Goal: Task Accomplishment & Management: Complete application form

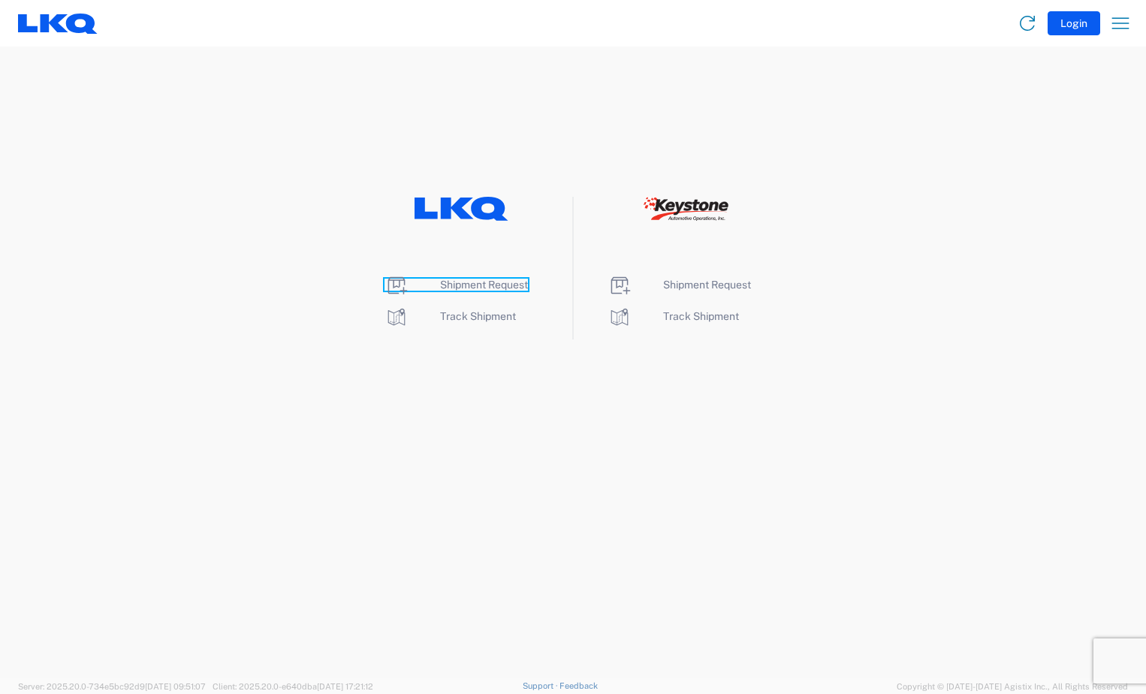
click at [453, 282] on span "Shipment Request" at bounding box center [484, 285] width 88 height 12
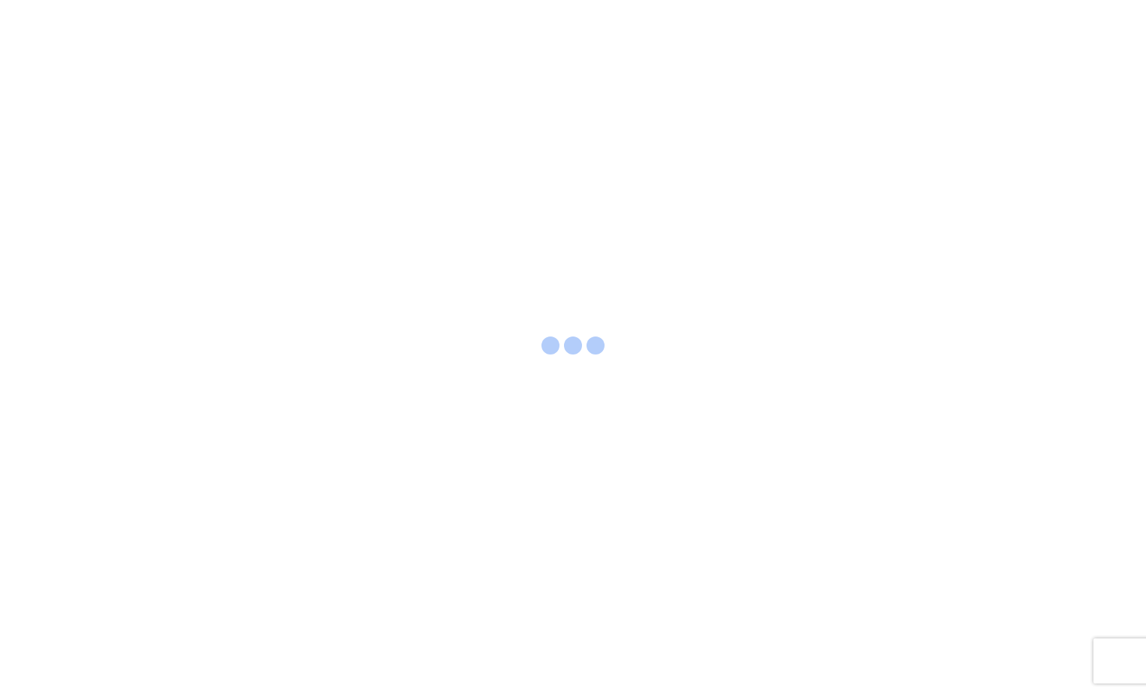
select select "FULL"
select select "LBS"
select select "IN"
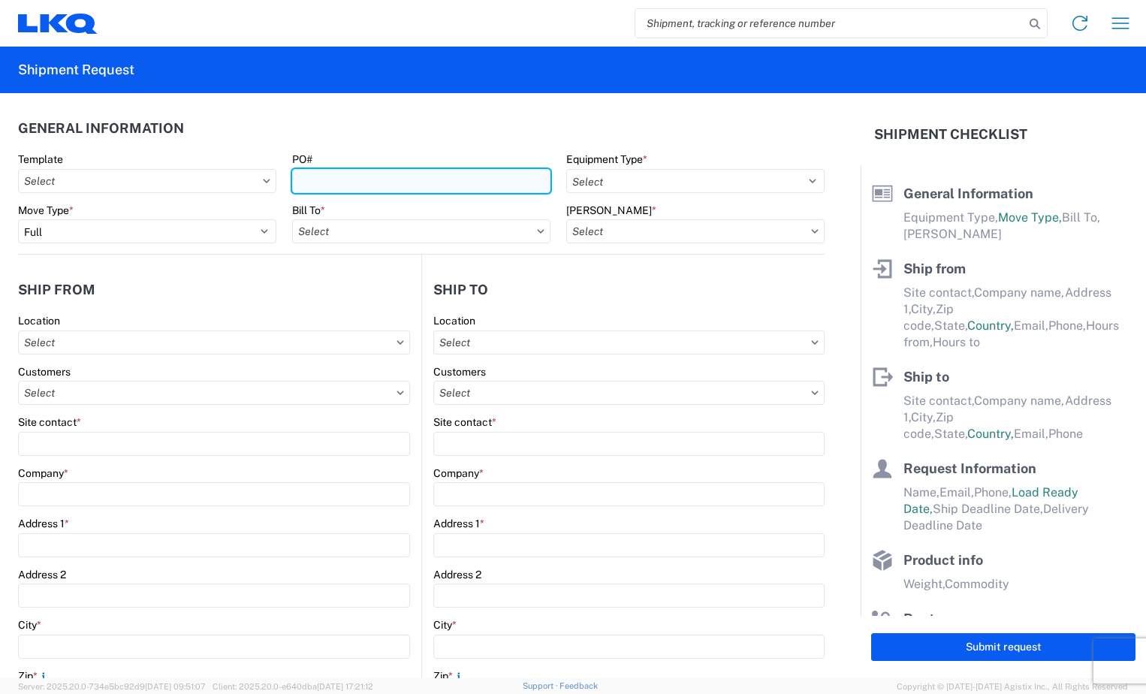
click at [309, 182] on input "PO#" at bounding box center [421, 181] width 258 height 24
type input "BR005031"
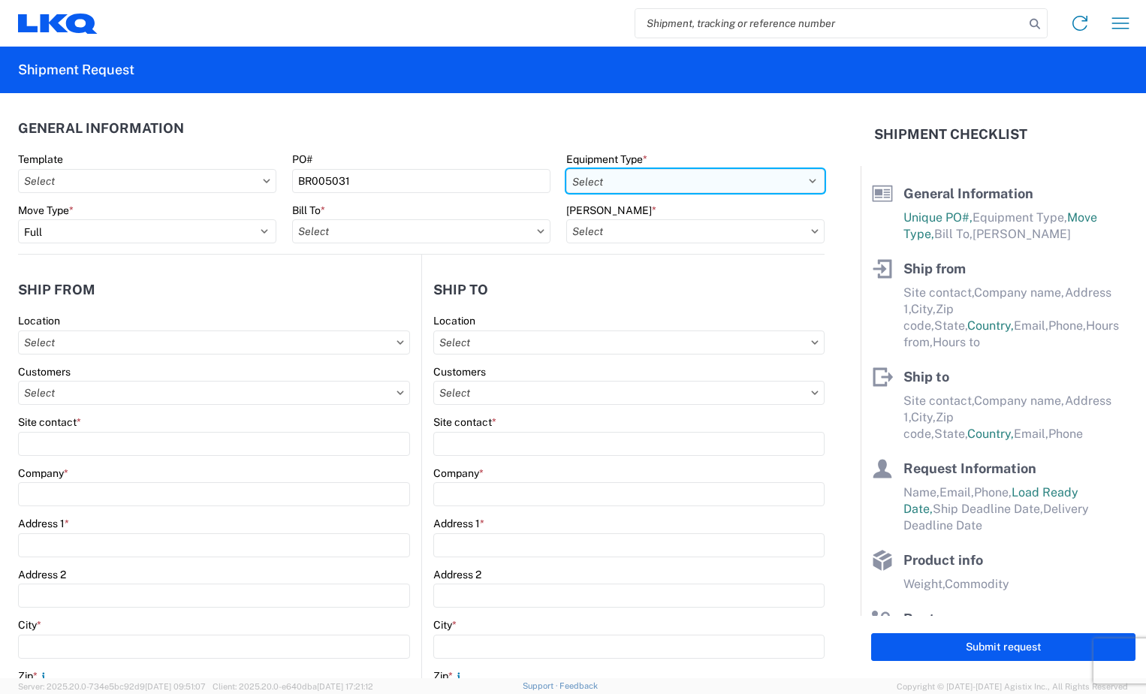
click at [796, 179] on select "Select 53’ Dry Van Flatbed Dropdeck (van) Lowboy (flatbed) Rail" at bounding box center [695, 181] width 258 height 24
select select "STDV"
click at [566, 169] on select "Select 53’ Dry Van Flatbed Dropdeck (van) Lowboy (flatbed) Rail" at bounding box center [695, 181] width 258 height 24
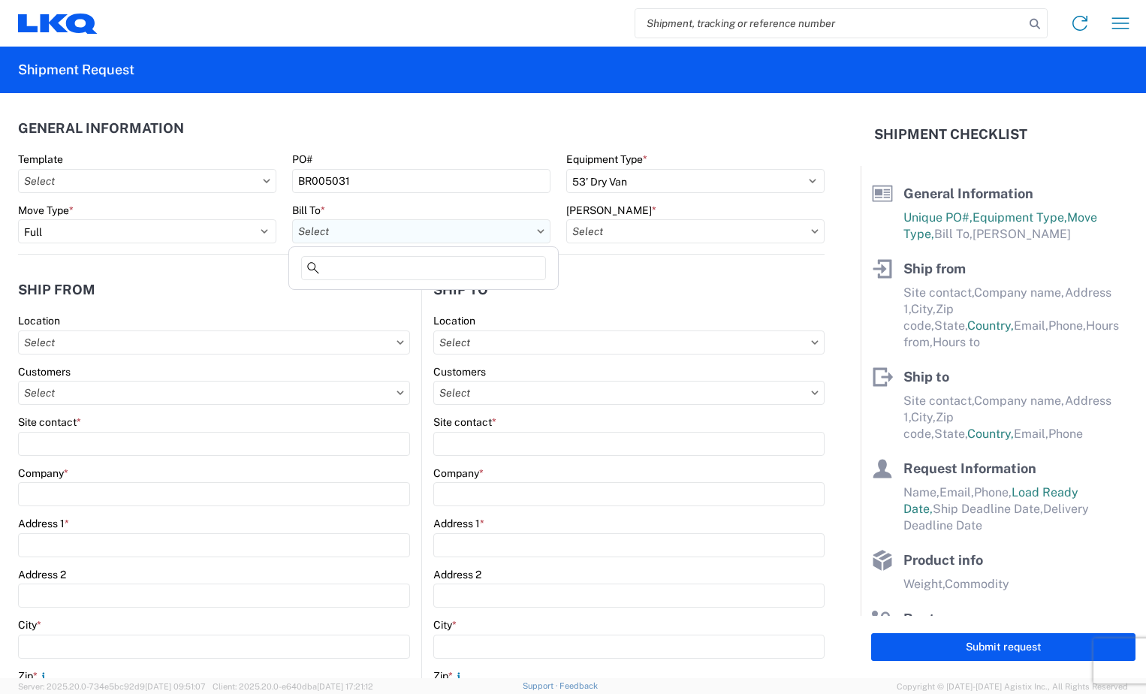
click at [413, 227] on input "text" at bounding box center [421, 231] width 258 height 24
type input "3118"
click at [402, 305] on div "3118 - [GEOGRAPHIC_DATA] [GEOGRAPHIC_DATA]" at bounding box center [423, 298] width 263 height 24
type input "3118 - [GEOGRAPHIC_DATA] [GEOGRAPHIC_DATA]"
click at [795, 227] on input "text" at bounding box center [695, 231] width 258 height 24
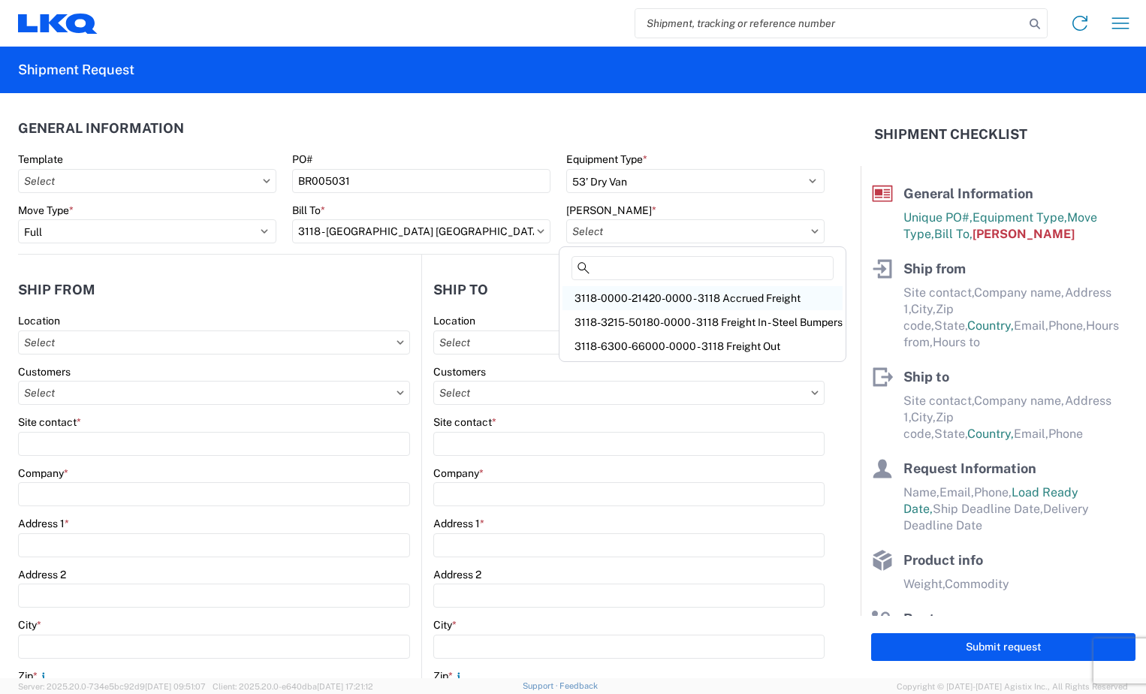
click at [698, 296] on div "3118-0000-21420-0000 - 3118 Accrued Freight" at bounding box center [702, 298] width 280 height 24
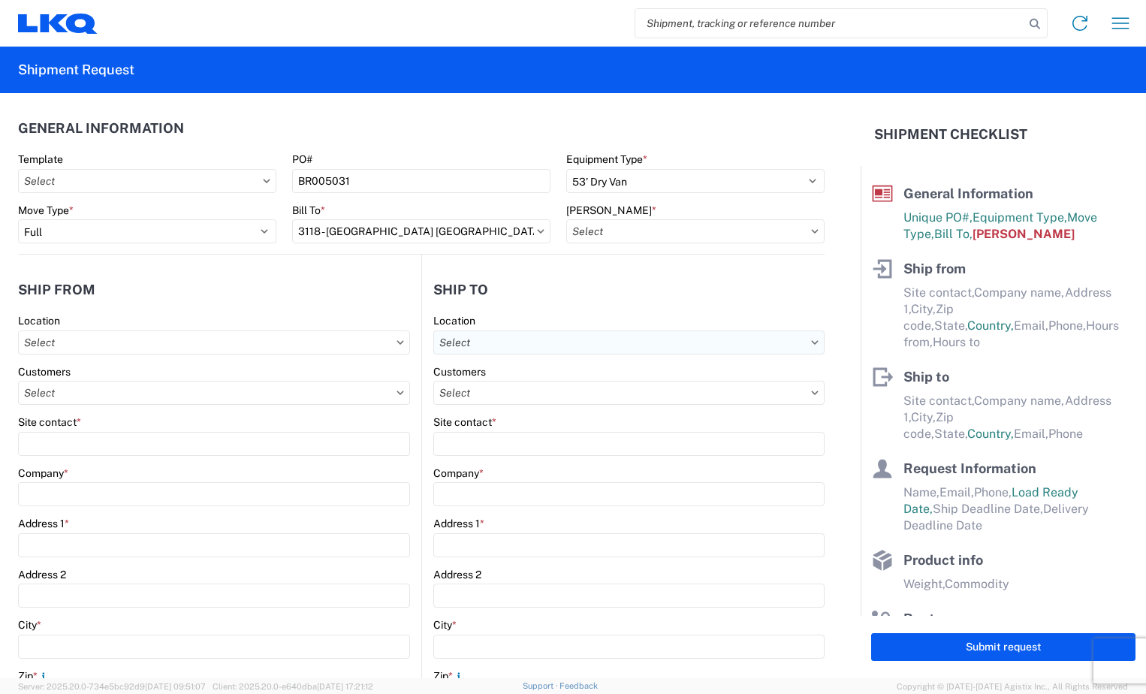
type input "3118-0000-21420-0000 - 3118 Accrued Freight"
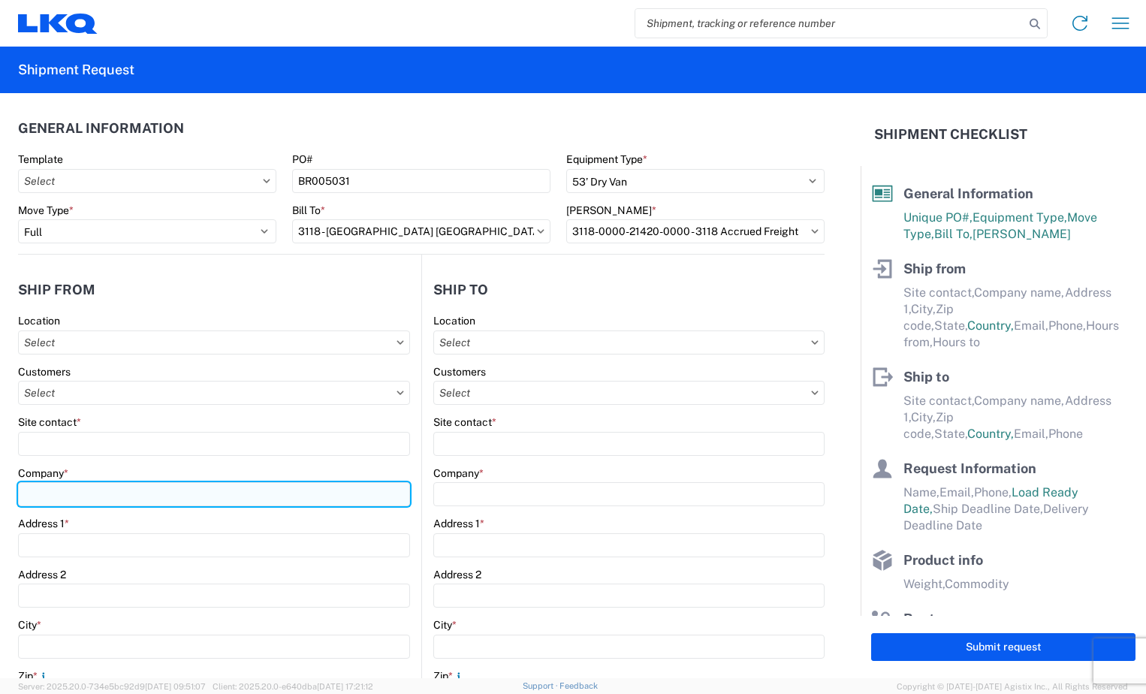
click at [114, 492] on input "Company *" at bounding box center [214, 494] width 392 height 24
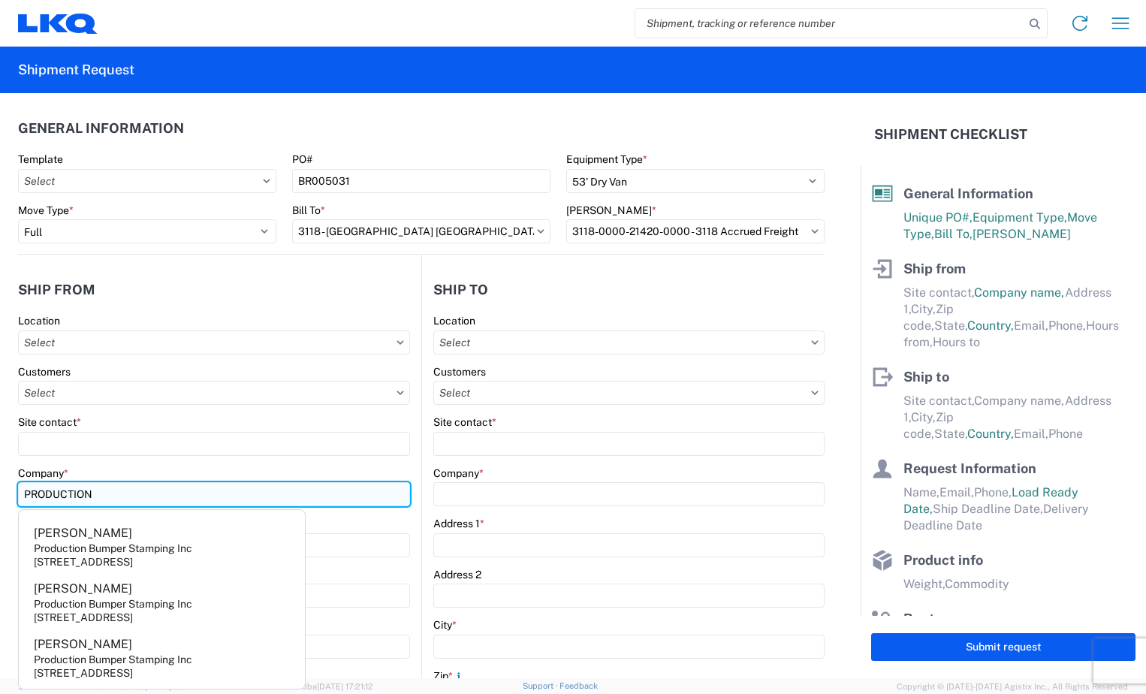
type input "Production Bumper Stamping Inc"
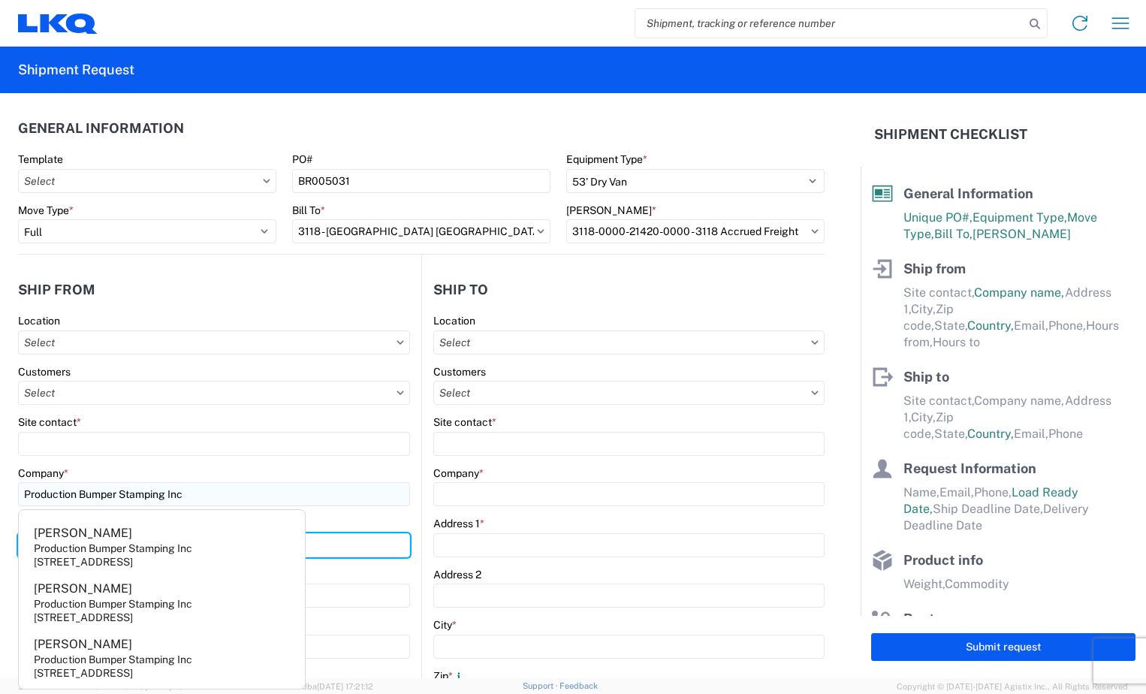
type input "[STREET_ADDRESS]"
type input "Columbus"
type input "43207"
select select "OH"
type input "[EMAIL_ADDRESS][DOMAIN_NAME]"
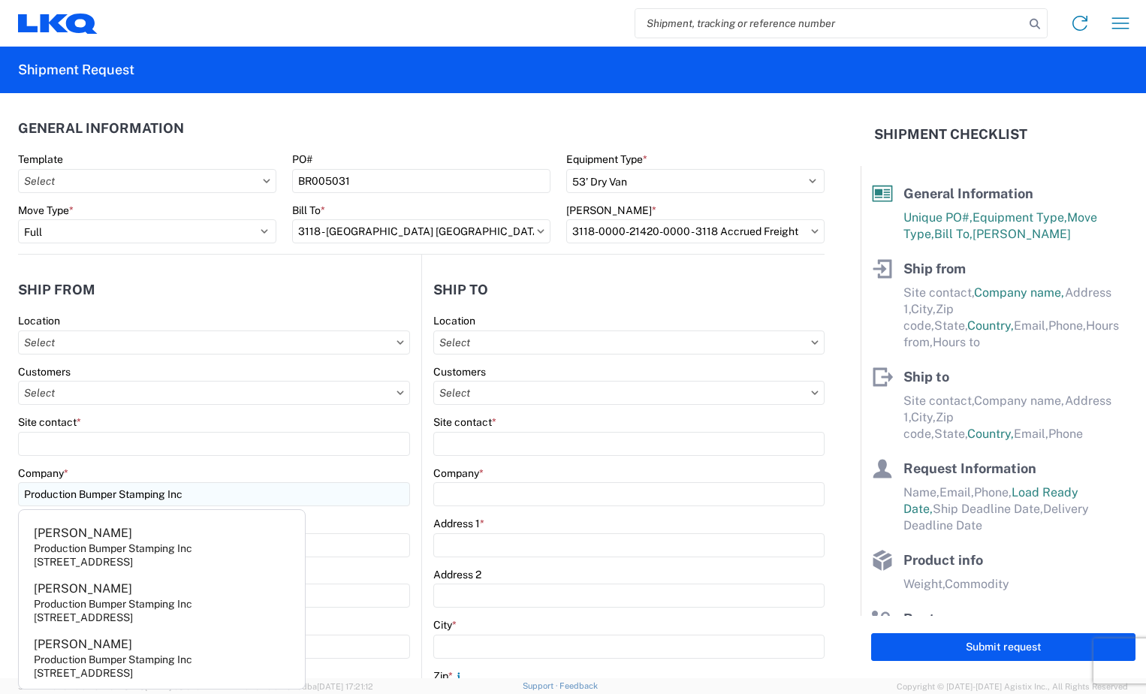
type input "6144442181"
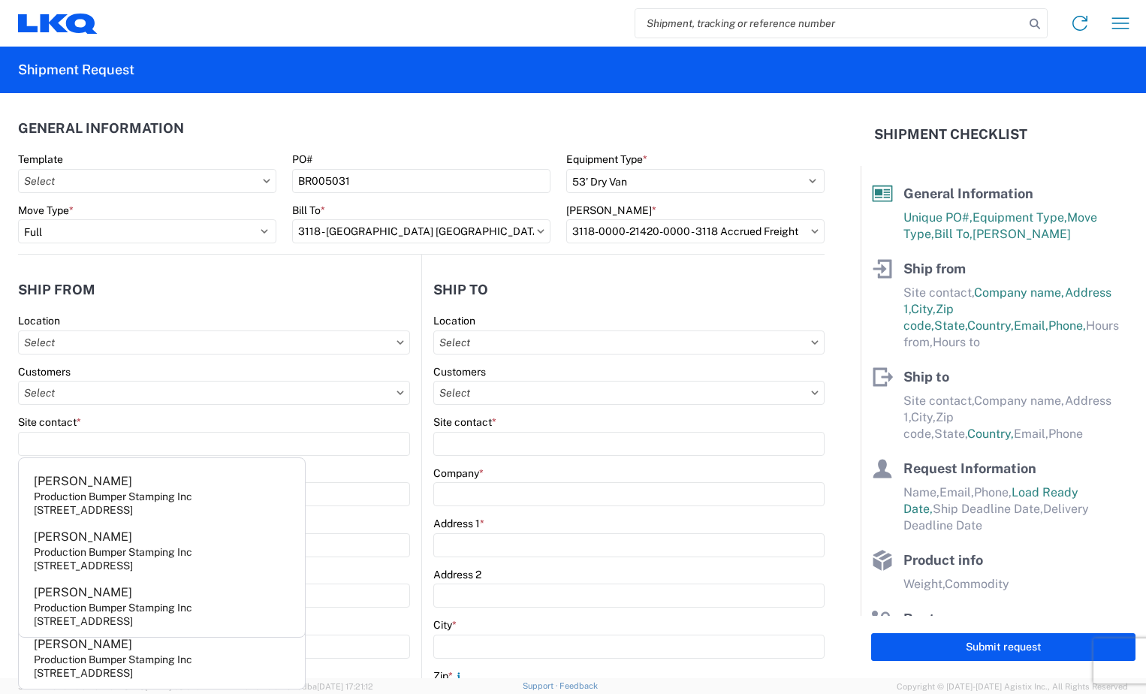
click at [111, 547] on div "Production Bumper Stamping Inc" at bounding box center [113, 552] width 158 height 14
type input "[PERSON_NAME]"
select select "US"
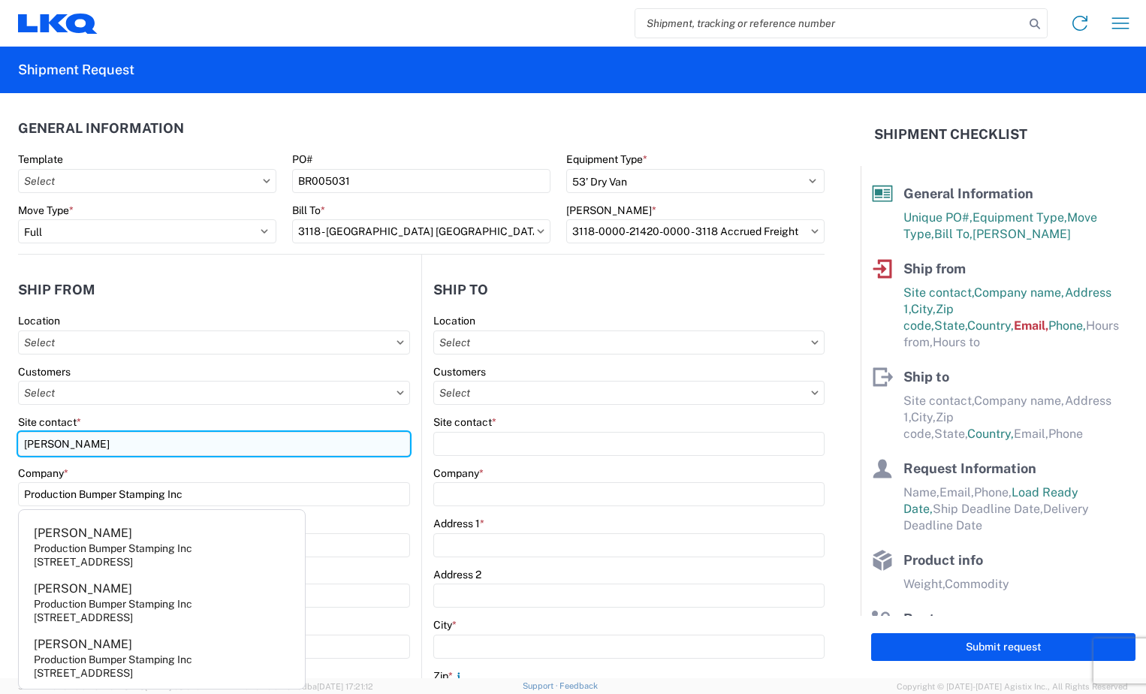
click at [117, 447] on input "[PERSON_NAME]" at bounding box center [214, 444] width 392 height 24
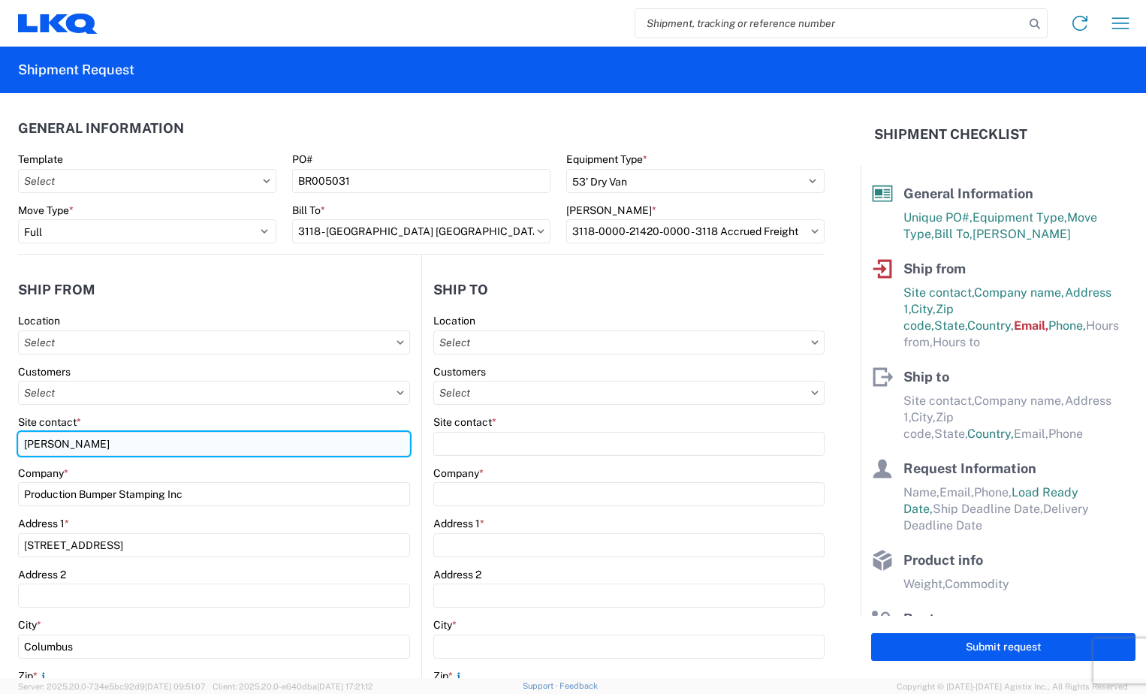
drag, startPoint x: 117, startPoint y: 447, endPoint x: 25, endPoint y: 435, distance: 93.1
click at [25, 435] on input "[PERSON_NAME]" at bounding box center [214, 444] width 392 height 24
type input "d"
type input "[PERSON_NAME]"
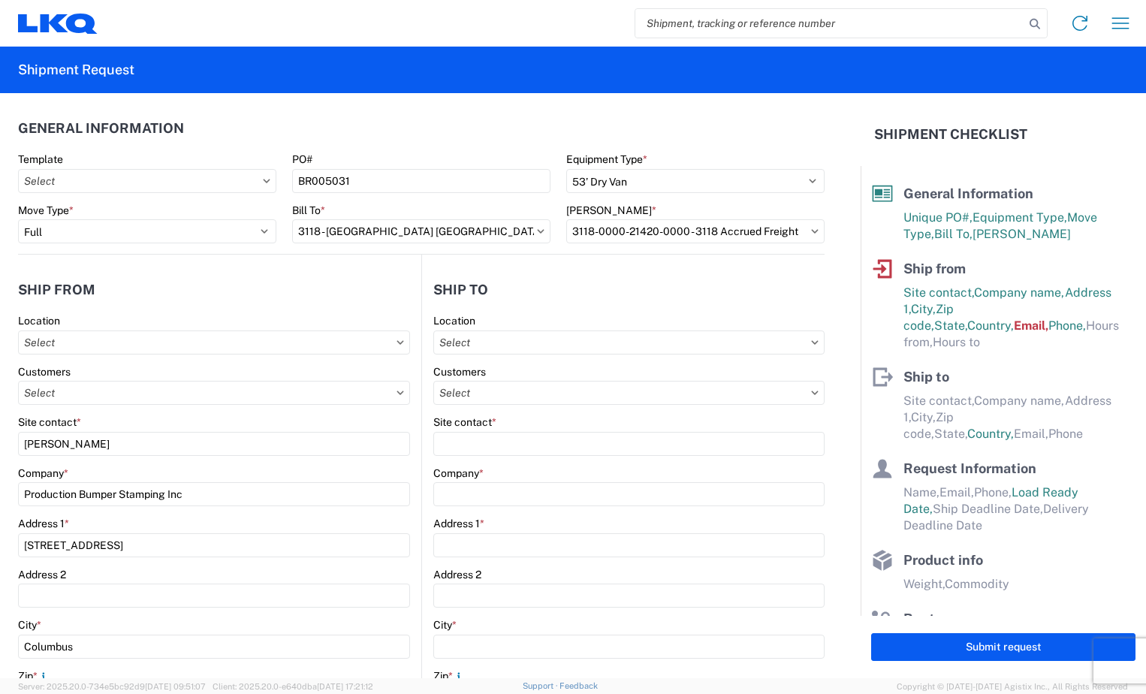
click at [812, 341] on icon at bounding box center [815, 342] width 7 height 4
click at [811, 341] on icon at bounding box center [815, 342] width 8 height 5
click at [791, 342] on input "text" at bounding box center [628, 342] width 391 height 24
type input "3118"
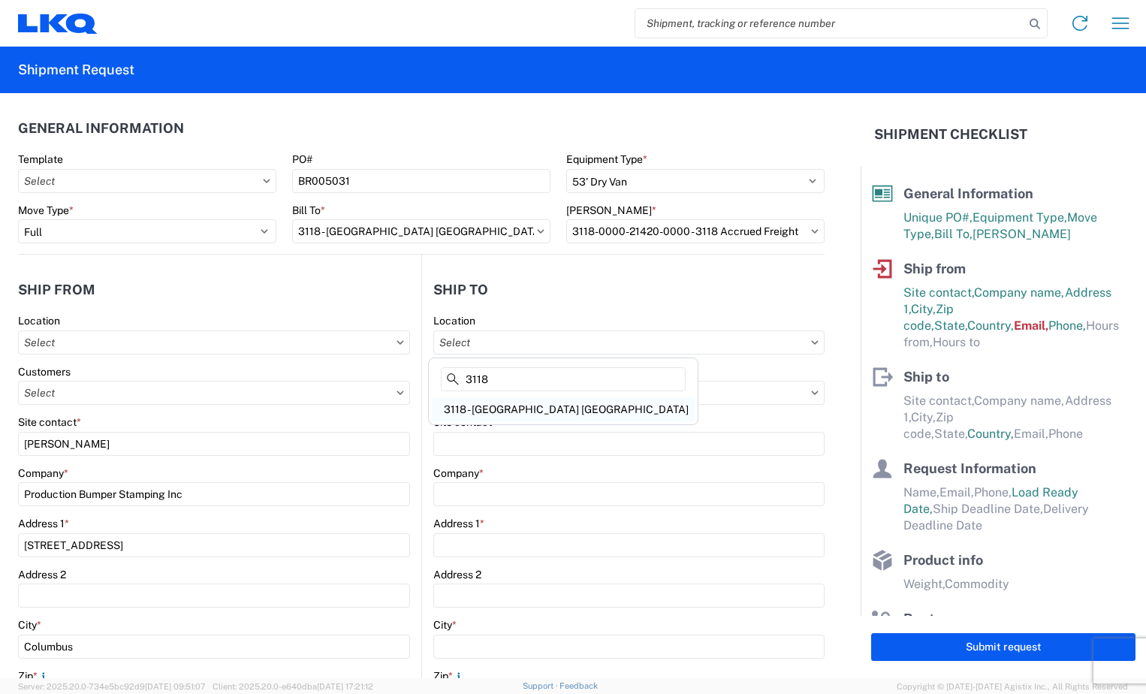
click at [573, 402] on div "3118 - [GEOGRAPHIC_DATA] [GEOGRAPHIC_DATA]" at bounding box center [563, 409] width 263 height 24
type input "3118 - [GEOGRAPHIC_DATA] [GEOGRAPHIC_DATA]"
type input "LKQ Corporation"
type input "[STREET_ADDRESS]"
type input "Brainerd"
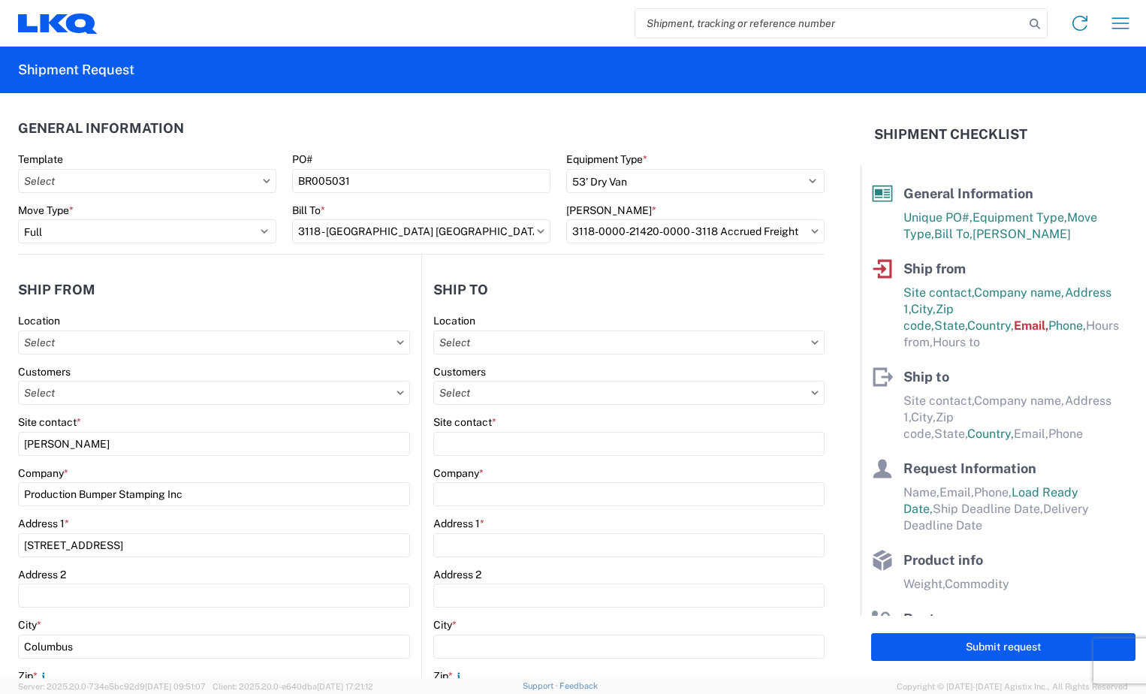
type input "56401"
select select "US"
type input "07:00"
type input "16:30"
select select
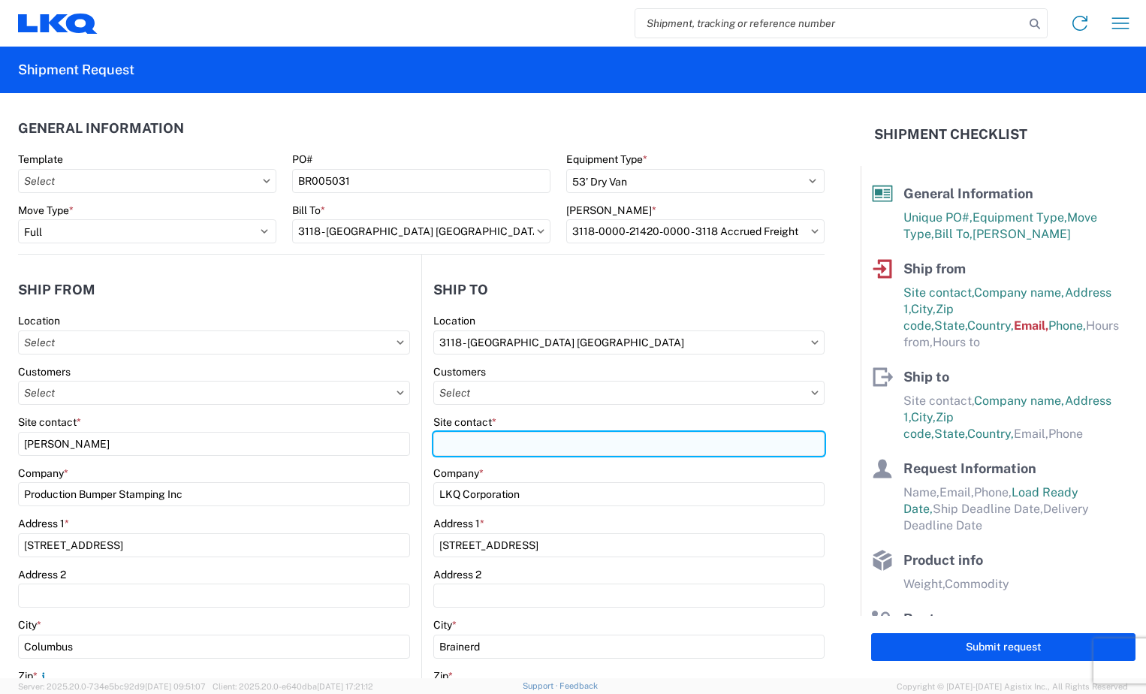
click at [581, 438] on input "Site contact *" at bounding box center [628, 444] width 391 height 24
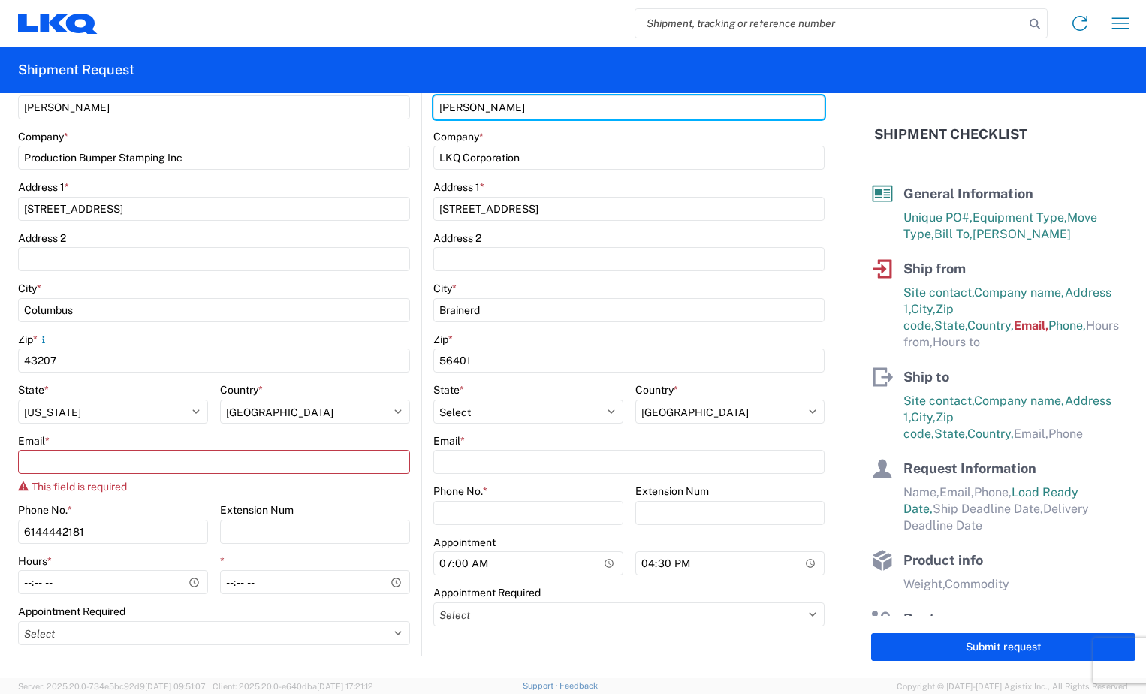
scroll to position [375, 0]
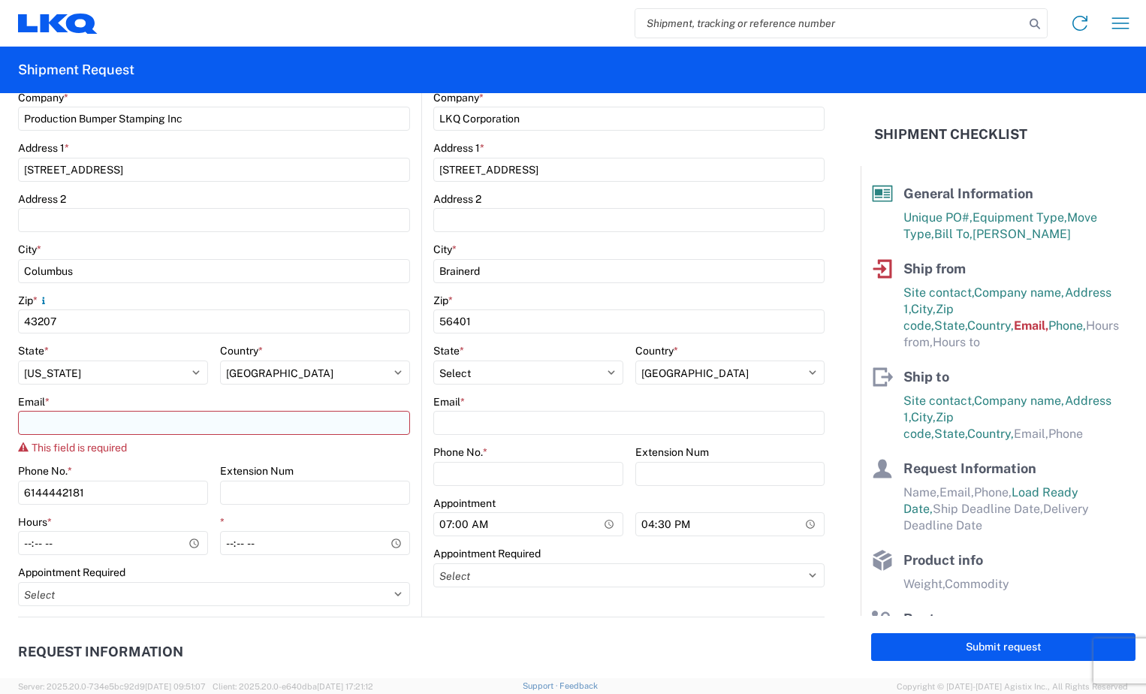
type input "[PERSON_NAME]"
click at [252, 422] on input "Email *" at bounding box center [214, 423] width 392 height 24
type input "[EMAIL_ADDRESS][DOMAIN_NAME]"
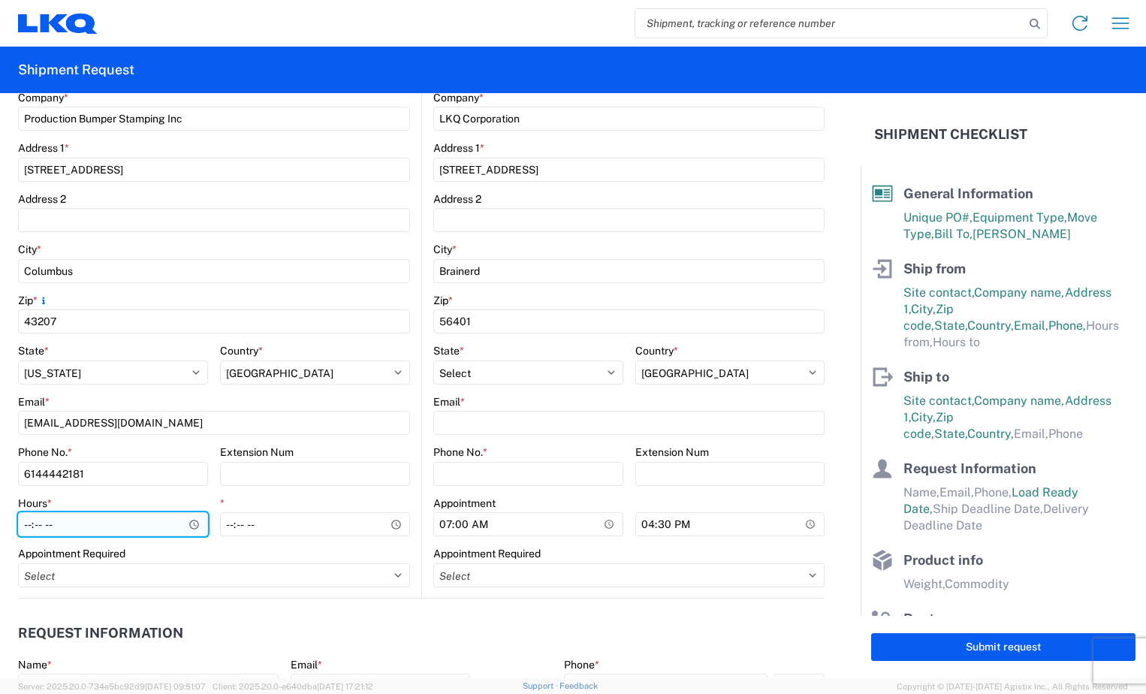
click at [30, 530] on input "Hours *" at bounding box center [113, 524] width 190 height 24
type input "09:00"
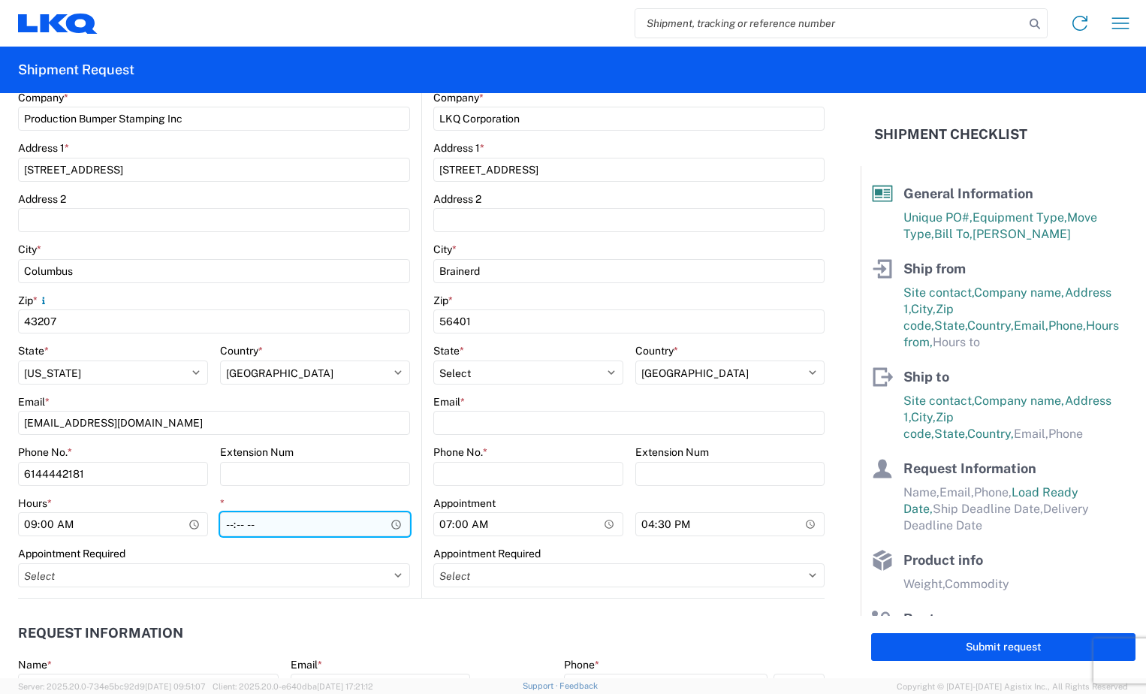
click at [229, 531] on input "*" at bounding box center [315, 524] width 190 height 24
type input "11:00"
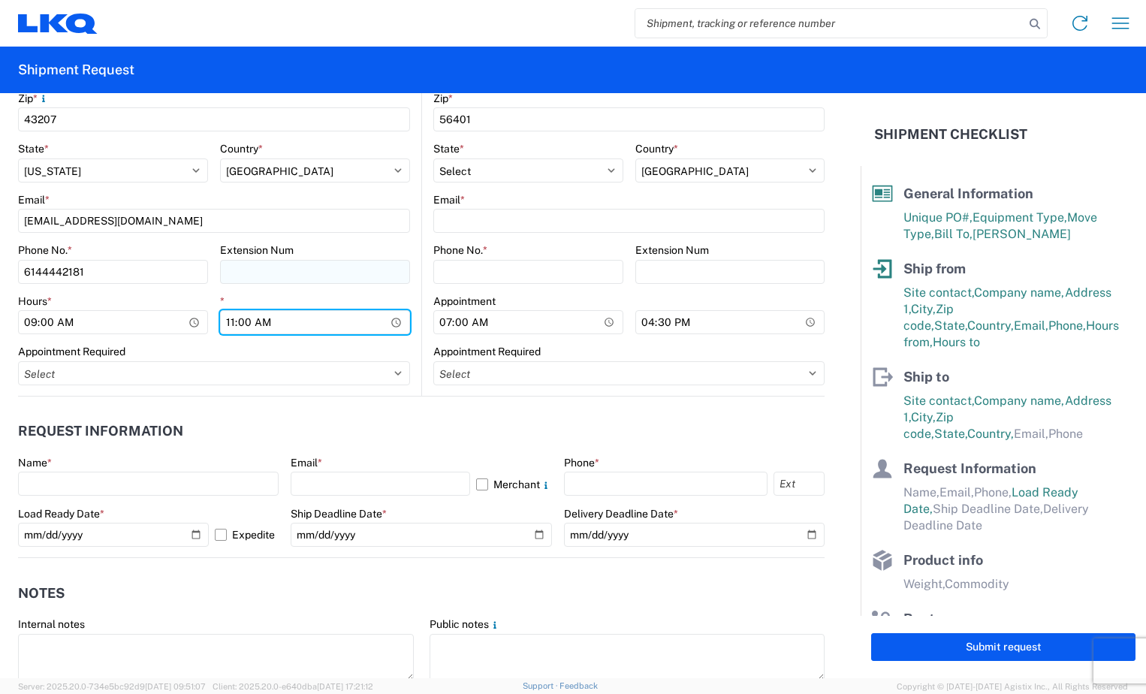
scroll to position [676, 0]
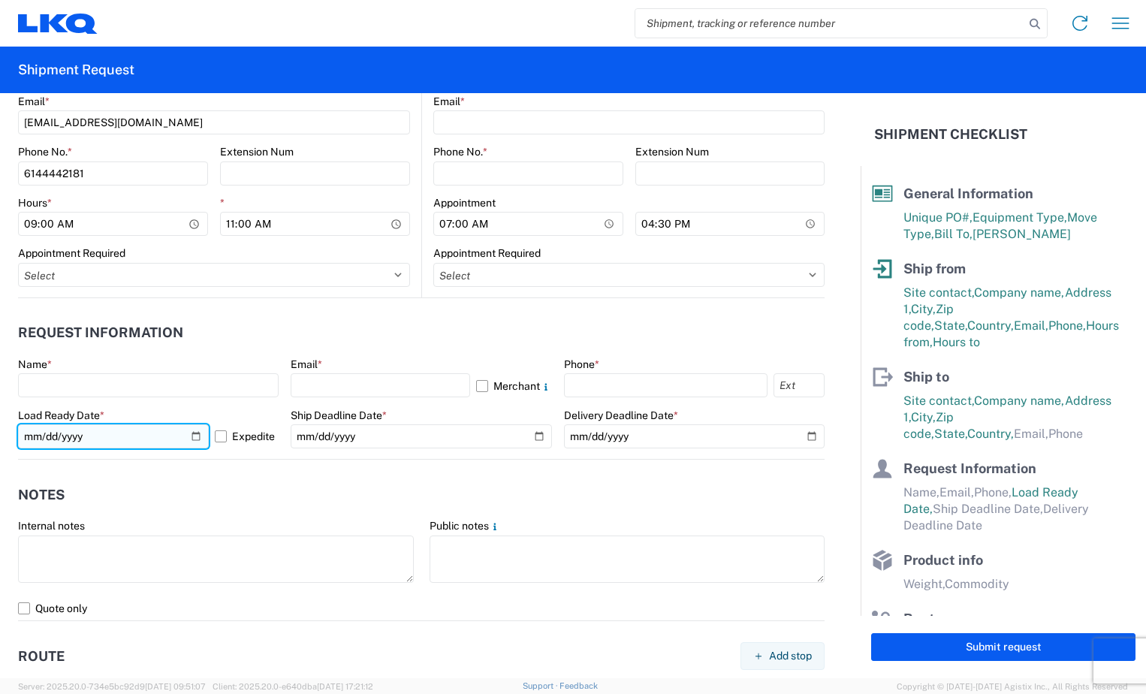
click at [193, 435] on input "[DATE]" at bounding box center [113, 436] width 191 height 24
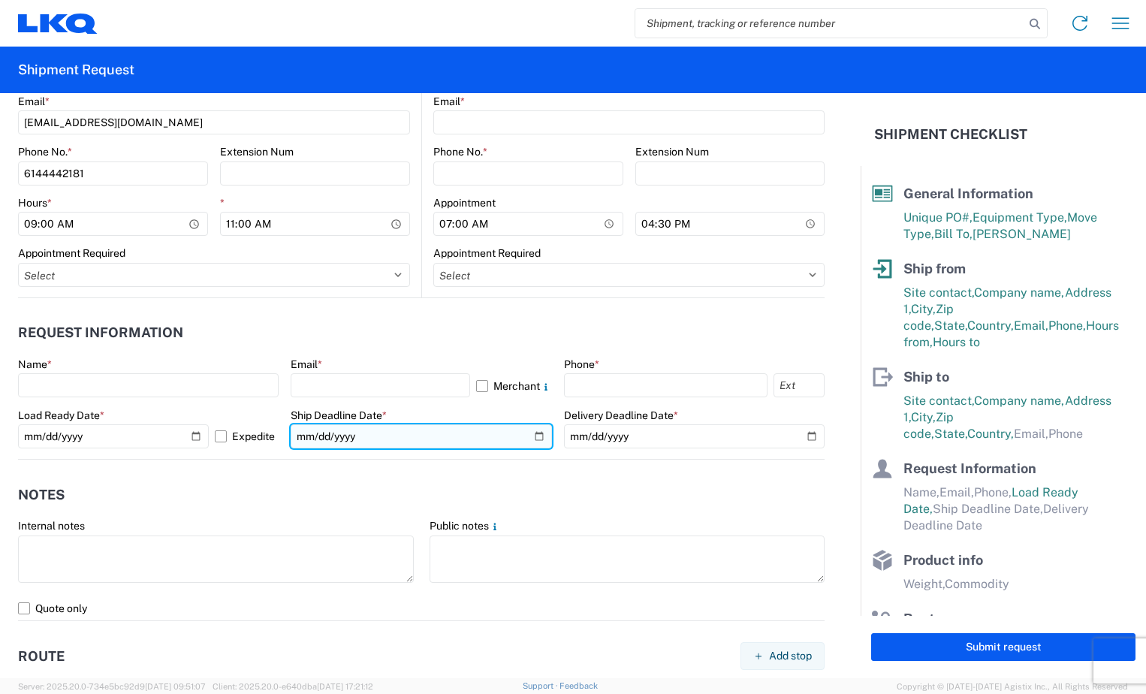
click at [531, 436] on input "date" at bounding box center [421, 436] width 261 height 24
type input "[DATE]"
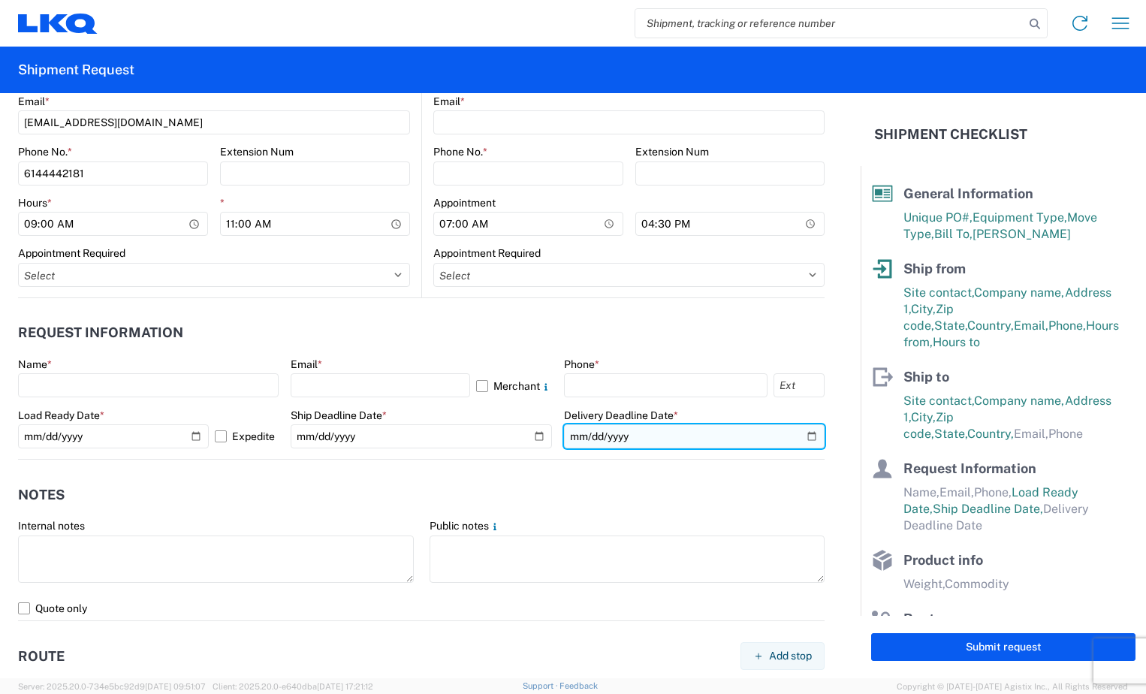
click at [801, 434] on input "date" at bounding box center [694, 436] width 261 height 24
click at [806, 432] on input "[DATE]" at bounding box center [694, 436] width 261 height 24
type input "[DATE]"
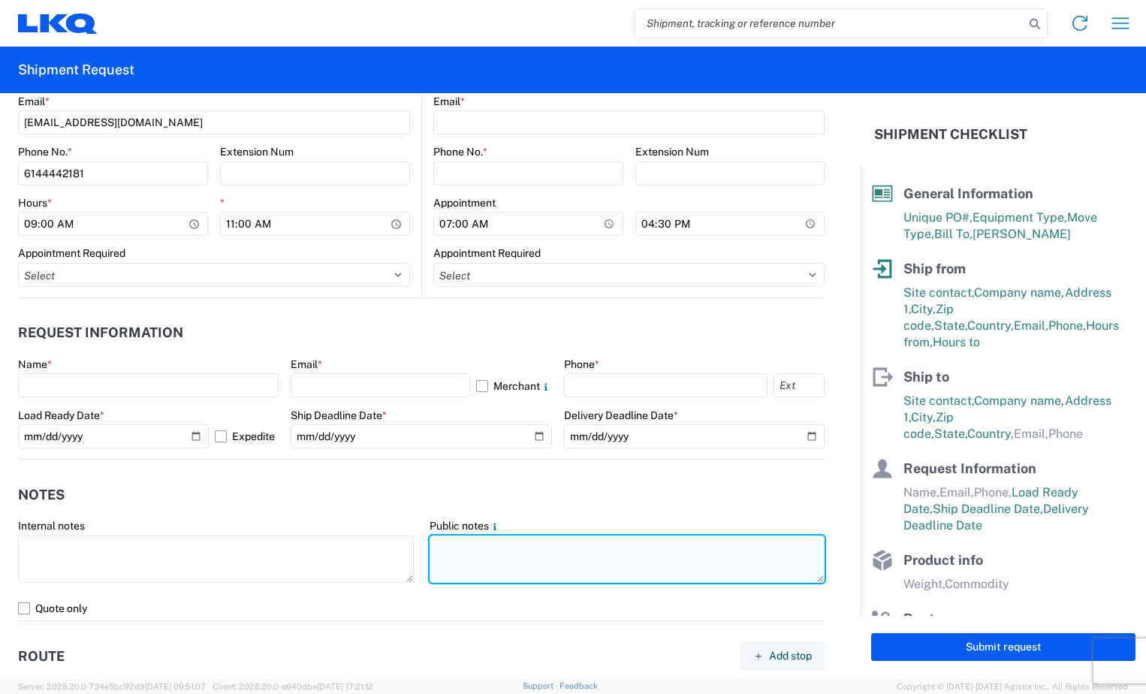
click at [526, 555] on textarea at bounding box center [627, 558] width 396 height 47
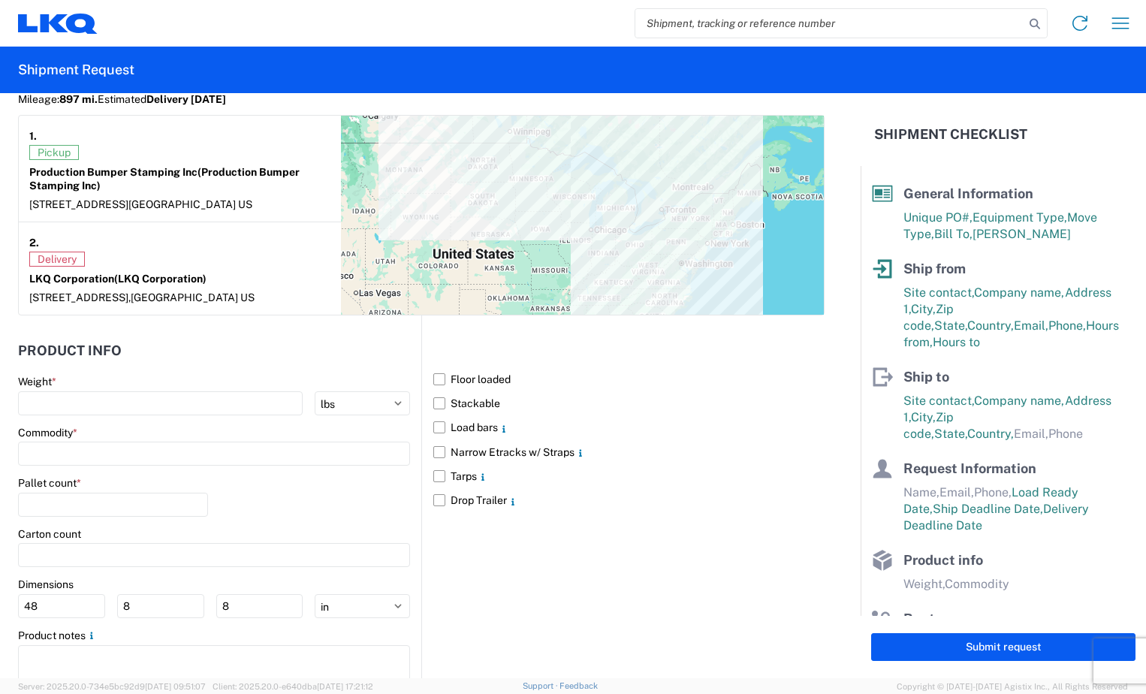
scroll to position [1276, 0]
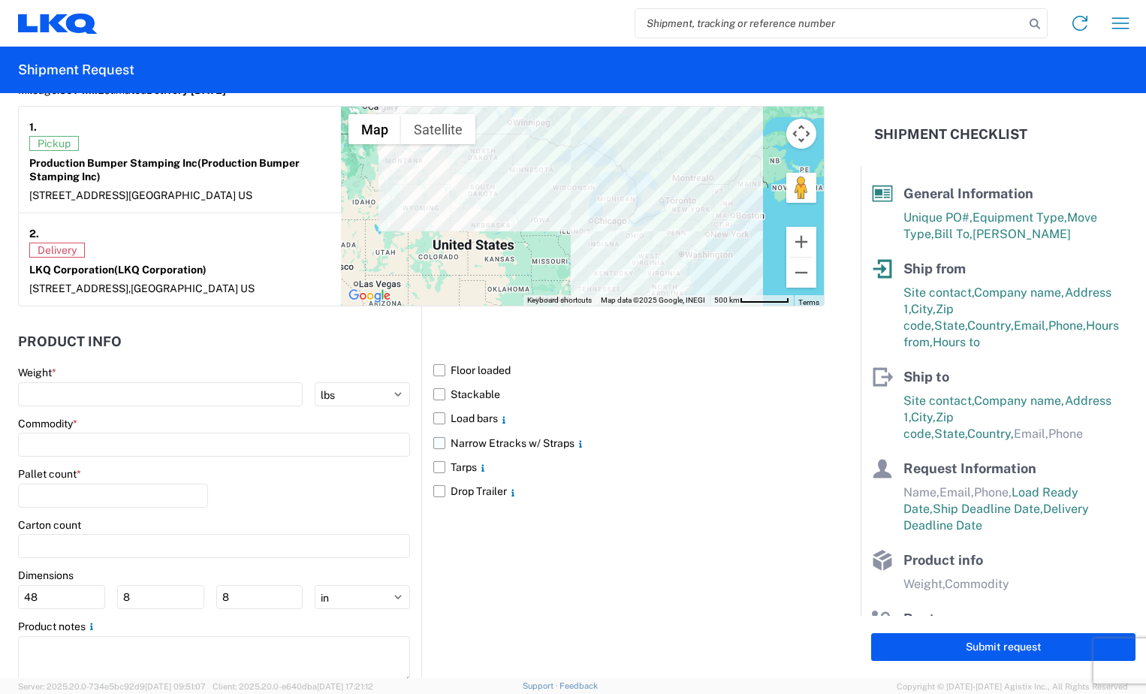
type textarea "Must have e tracks two load straps and air ride."
click at [438, 444] on label "Narrow Etracks w/ Straps" at bounding box center [628, 443] width 391 height 24
click at [0, 0] on input "Narrow Etracks w/ Straps" at bounding box center [0, 0] width 0 height 0
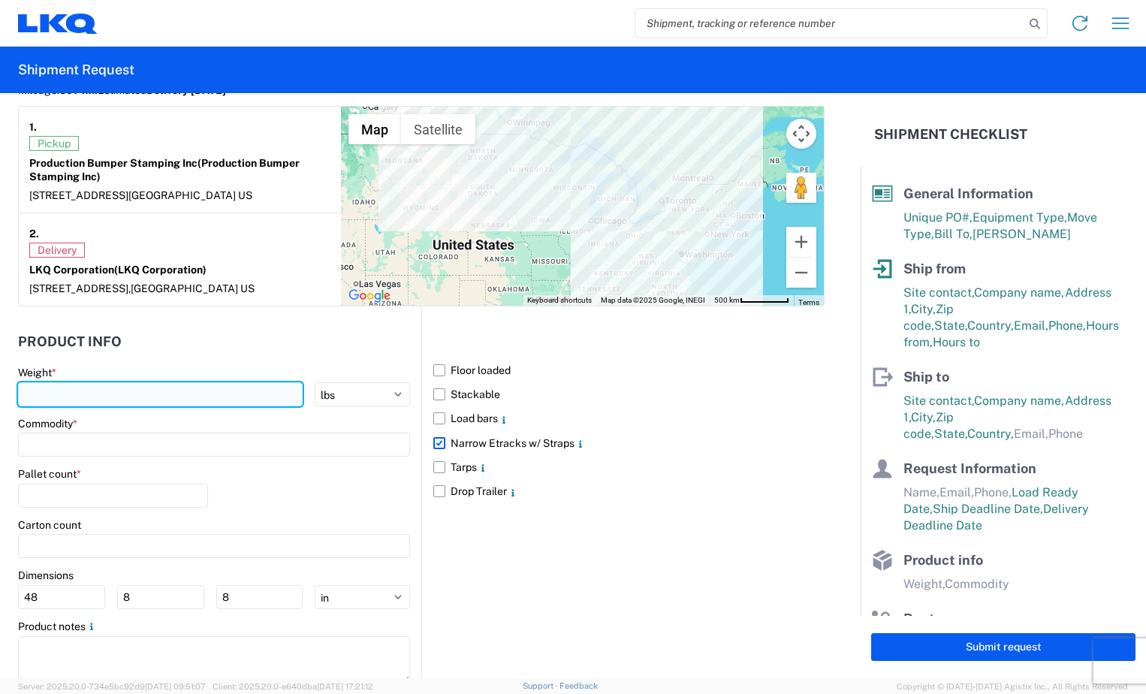
click at [112, 392] on input "number" at bounding box center [160, 394] width 285 height 24
type input "28000"
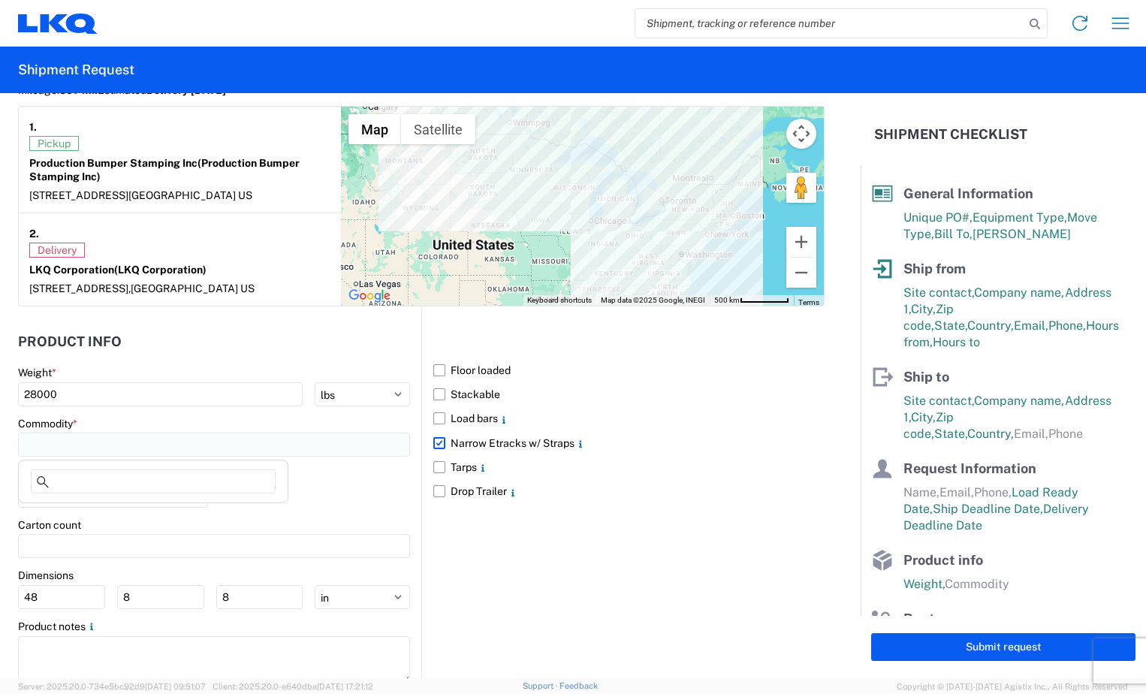
click at [107, 449] on input at bounding box center [214, 444] width 392 height 24
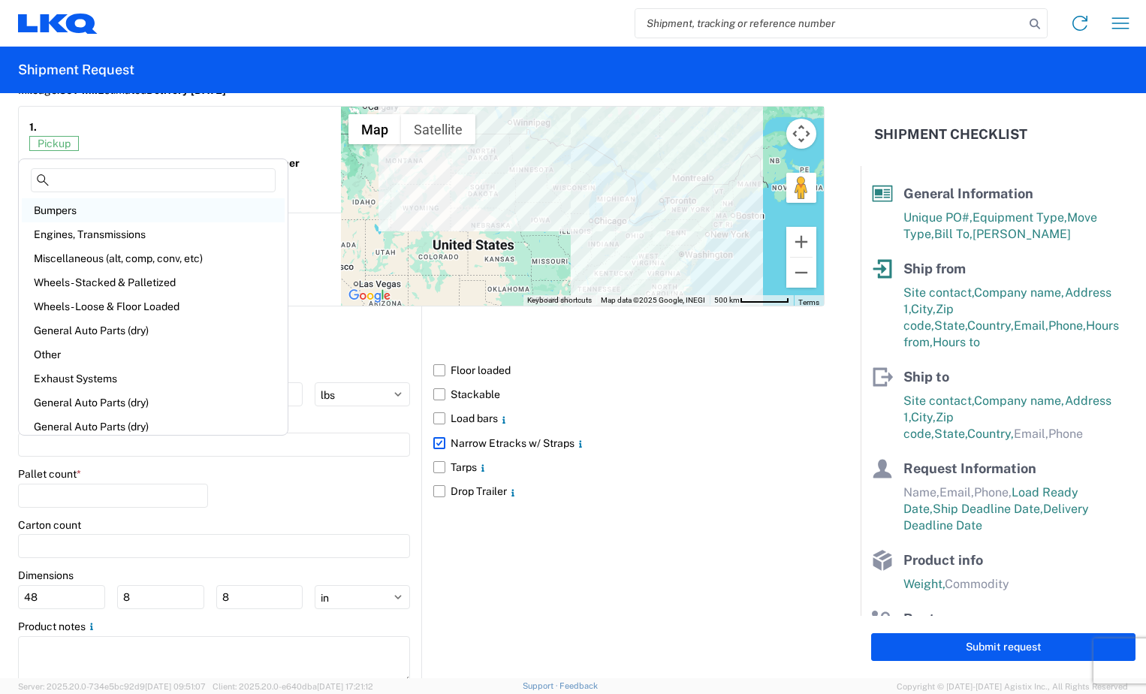
click at [110, 216] on div "Bumpers" at bounding box center [153, 210] width 263 height 24
type input "Bumpers"
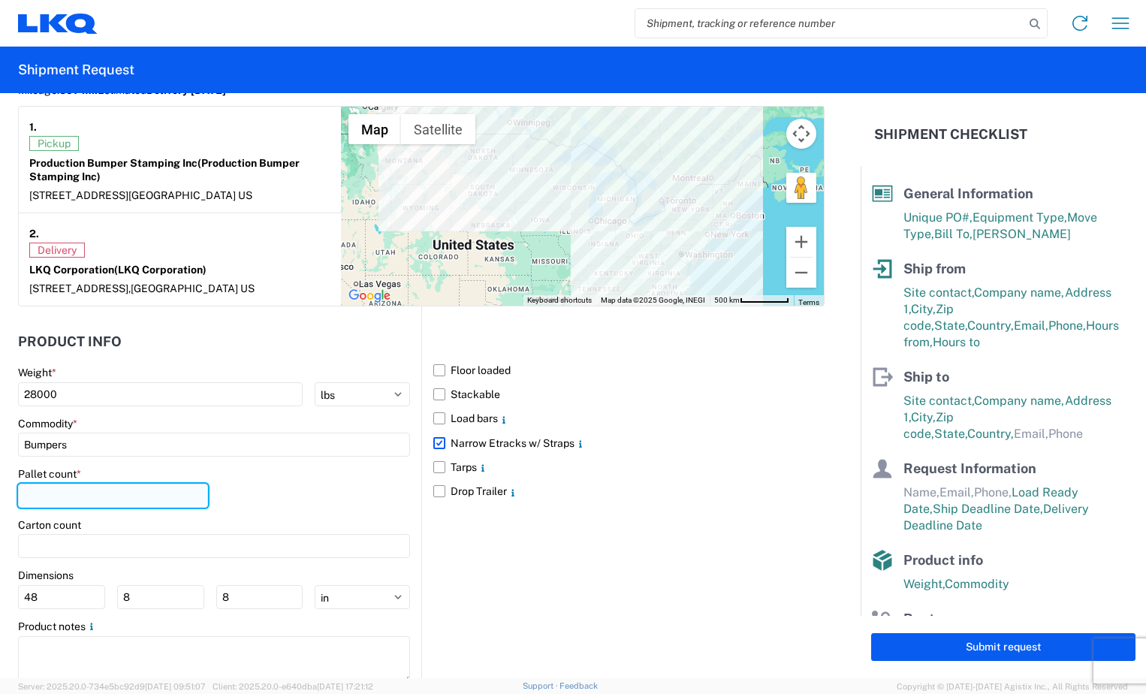
click at [94, 494] on input "number" at bounding box center [113, 495] width 190 height 24
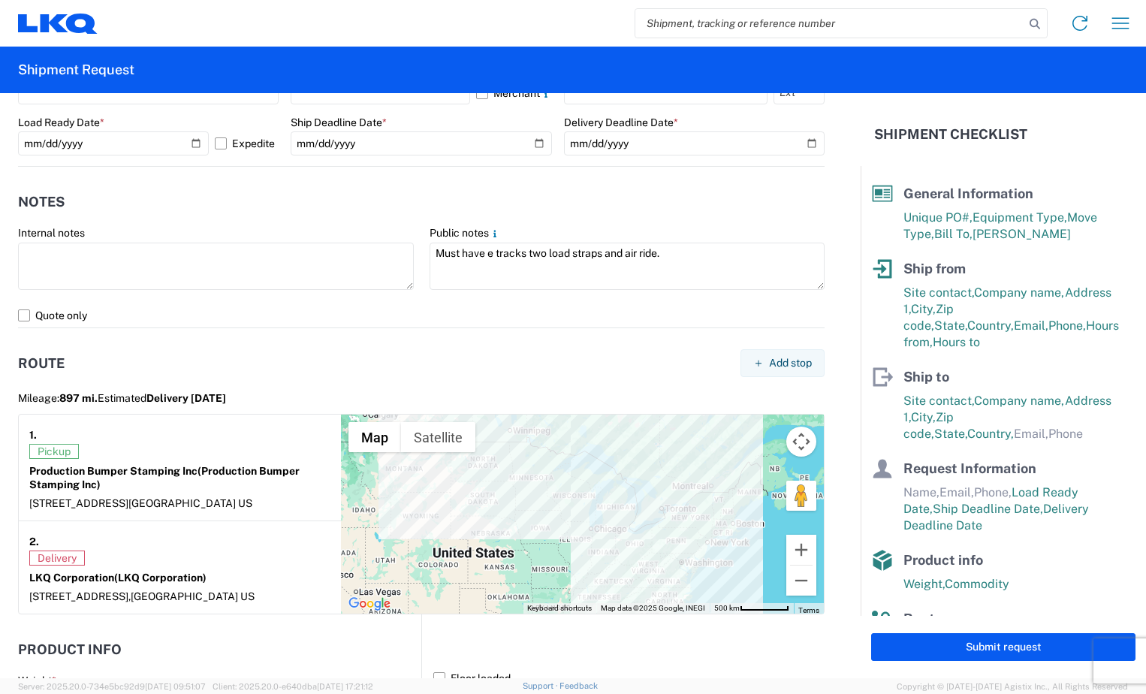
scroll to position [901, 0]
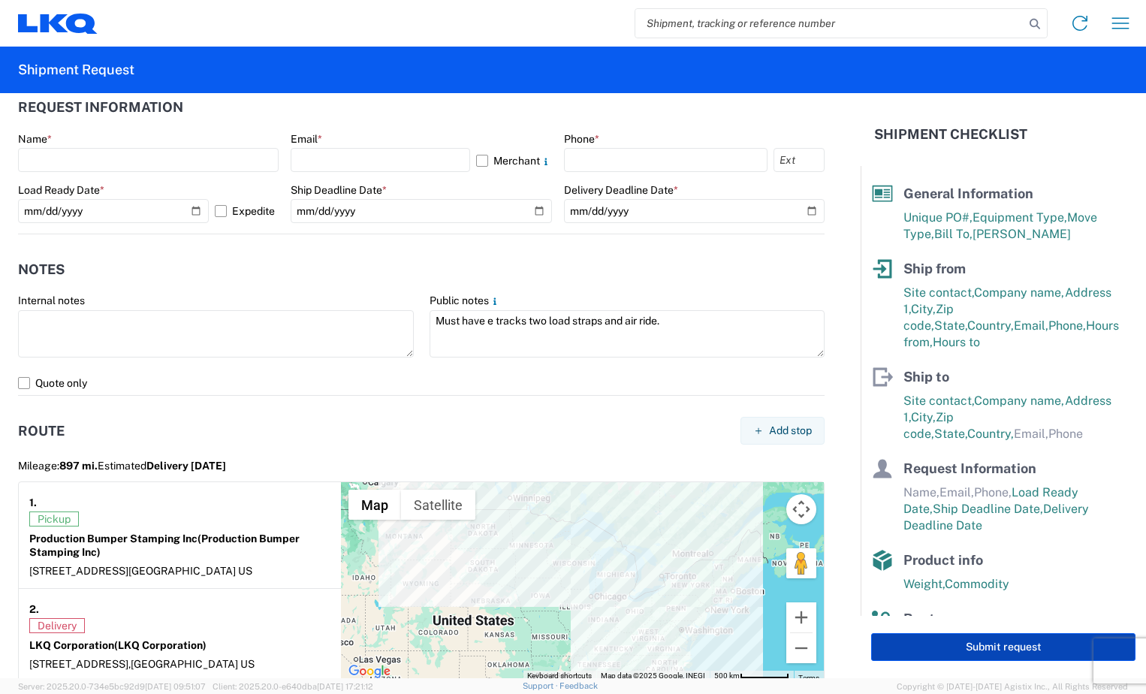
type input "22"
click at [1012, 655] on button "Submit request" at bounding box center [1003, 647] width 264 height 28
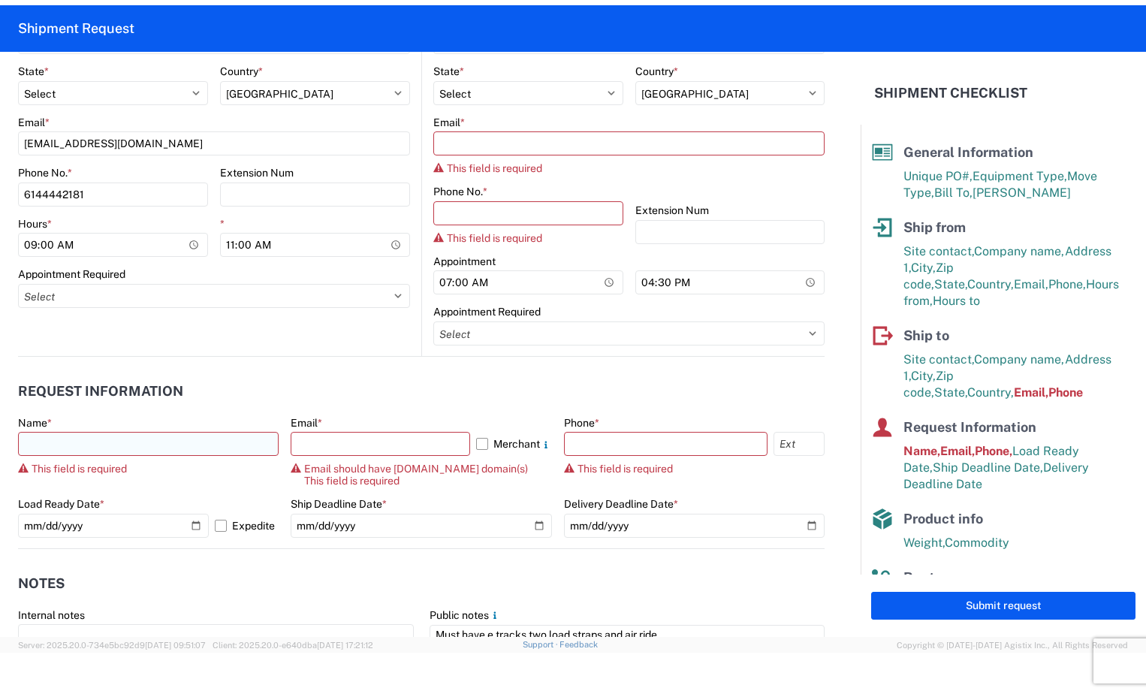
scroll to position [563, 0]
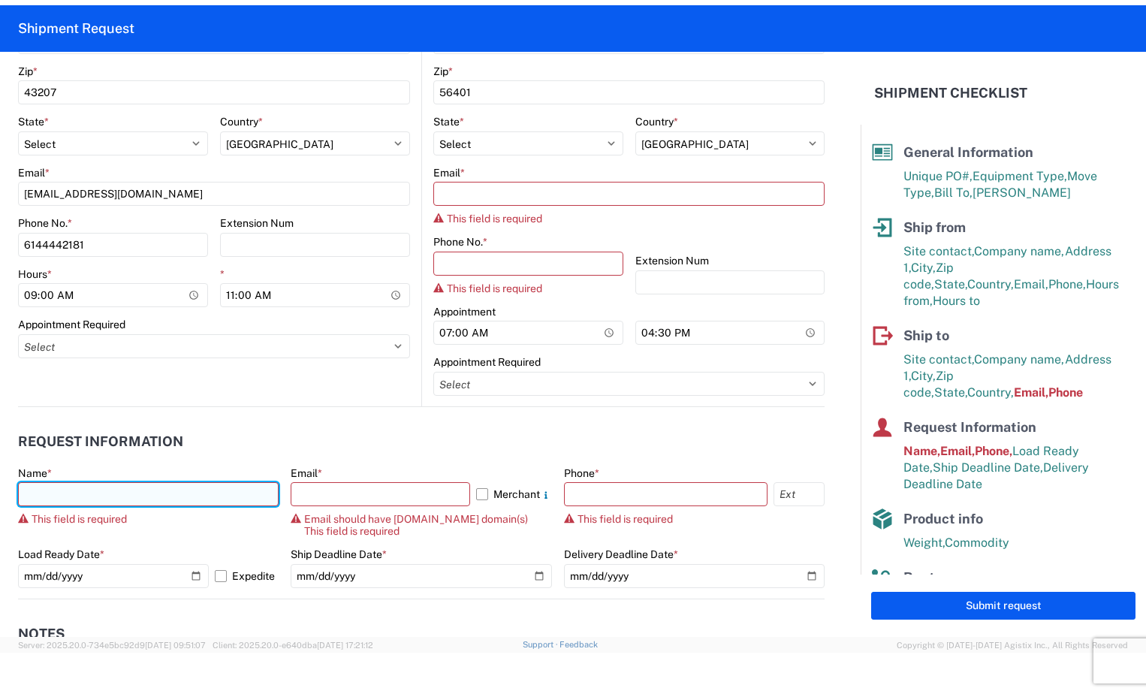
click at [155, 493] on input "text" at bounding box center [148, 494] width 261 height 24
type input "[PERSON_NAME]"
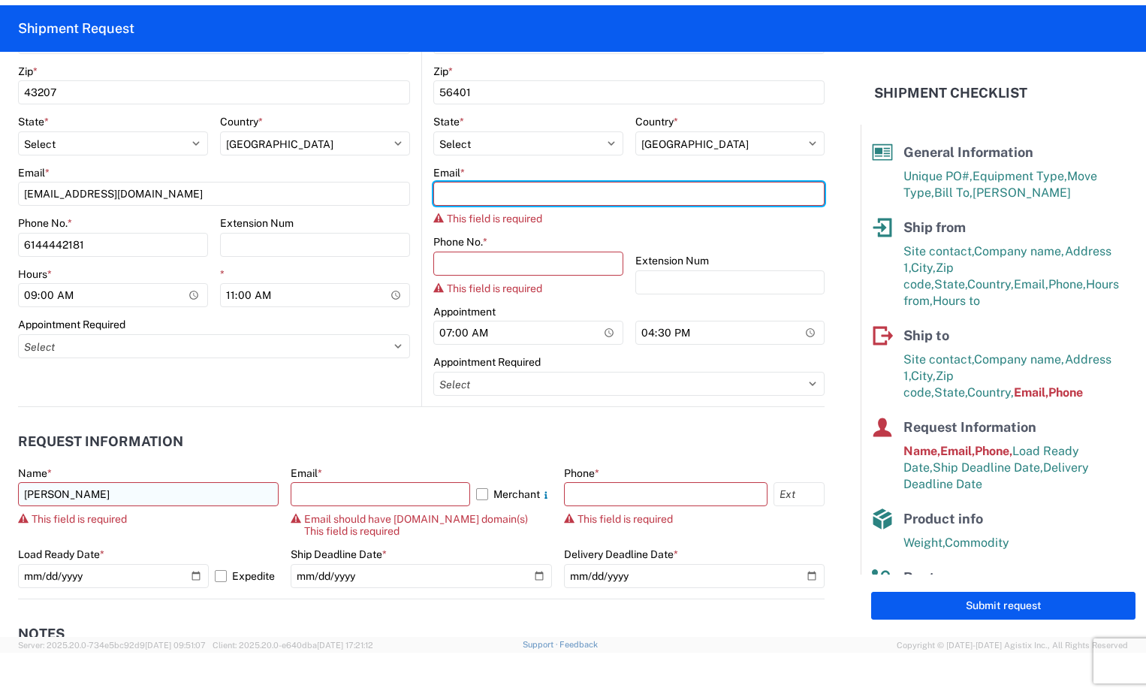
type input "[EMAIL_ADDRESS][DOMAIN_NAME]"
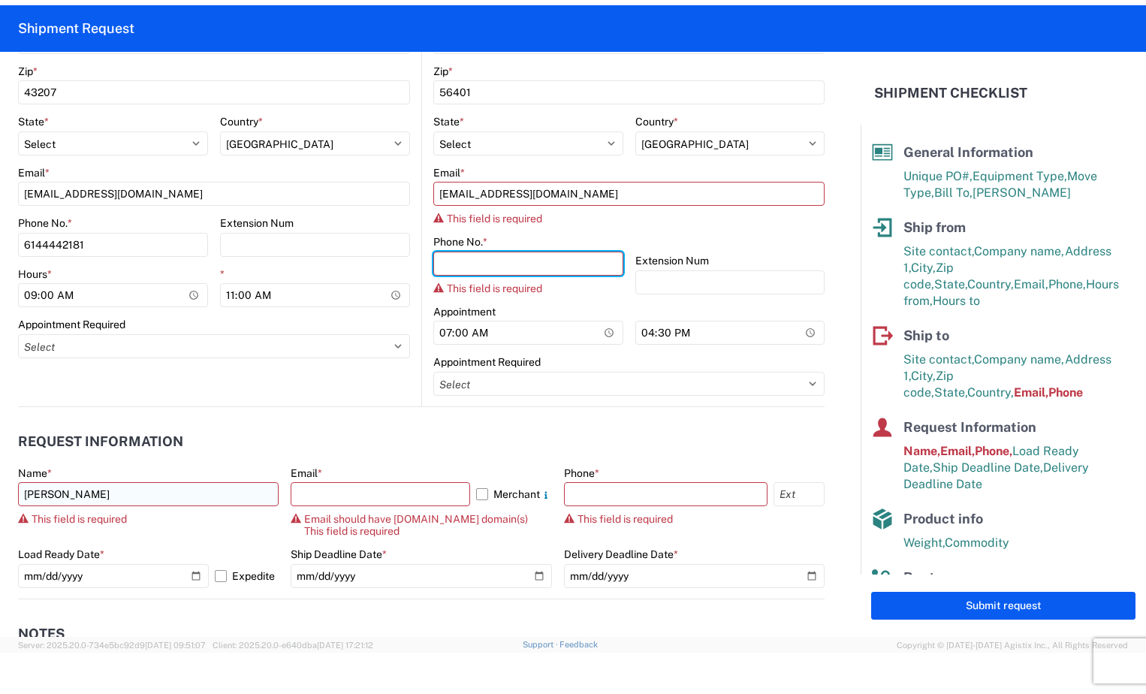
type input "2188296324"
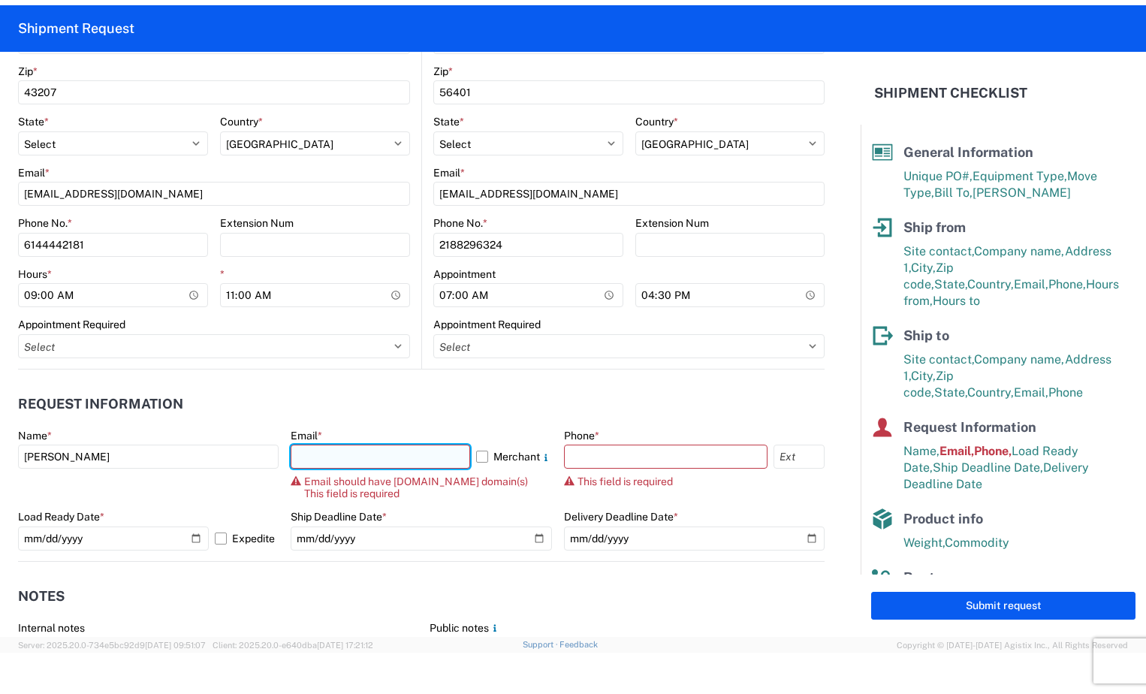
click at [330, 451] on input "text" at bounding box center [380, 456] width 179 height 24
type input "[EMAIL_ADDRESS][DOMAIN_NAME]"
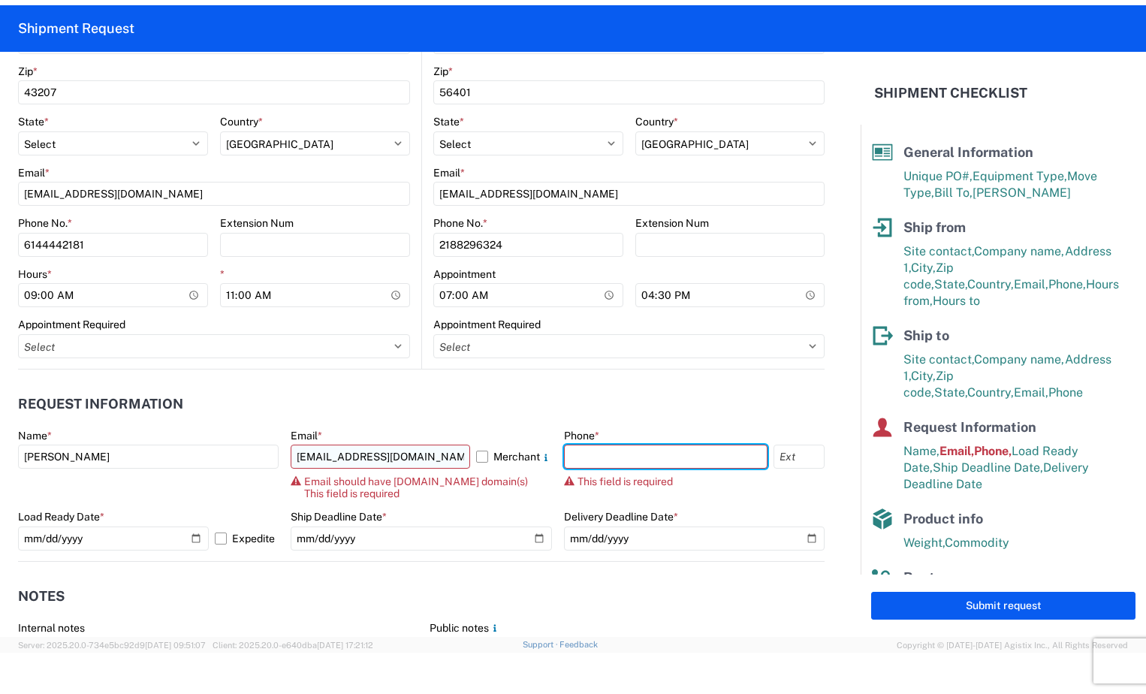
type input "2188296324"
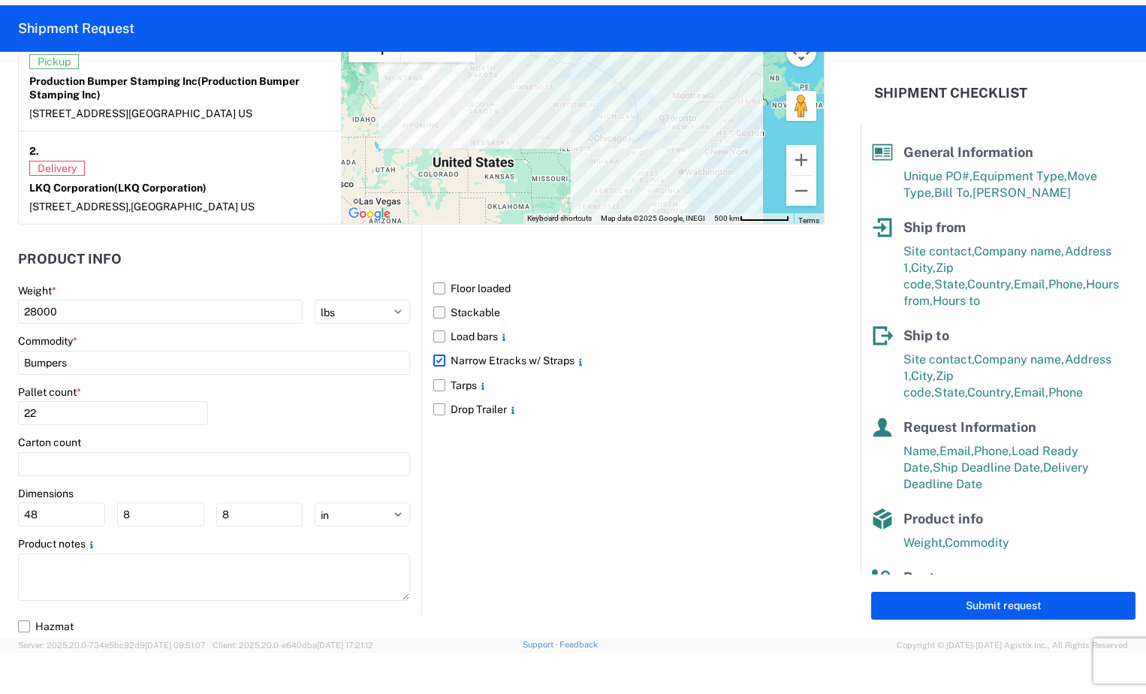
scroll to position [1318, 0]
click at [883, 597] on button "Submit request" at bounding box center [1003, 606] width 264 height 28
